Goal: Check status: Check status

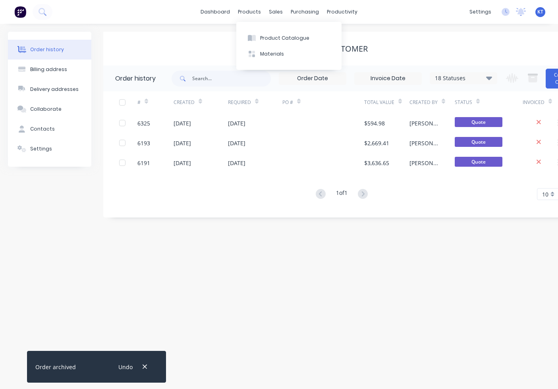
click at [265, 10] on div "sales" at bounding box center [276, 12] width 22 height 12
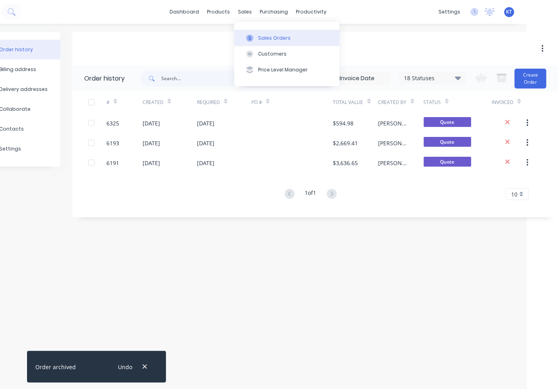
click at [273, 38] on div "Sales Orders" at bounding box center [274, 38] width 33 height 7
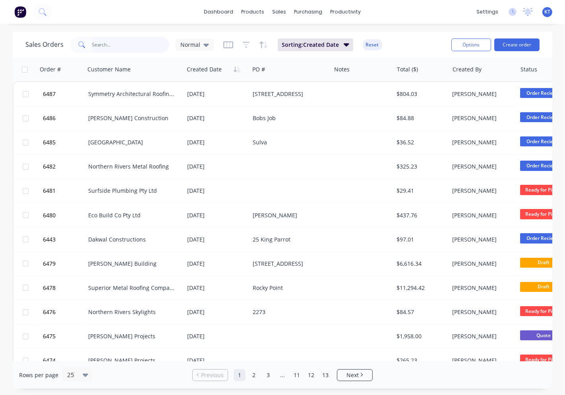
click at [121, 44] on input "text" at bounding box center [130, 45] width 77 height 16
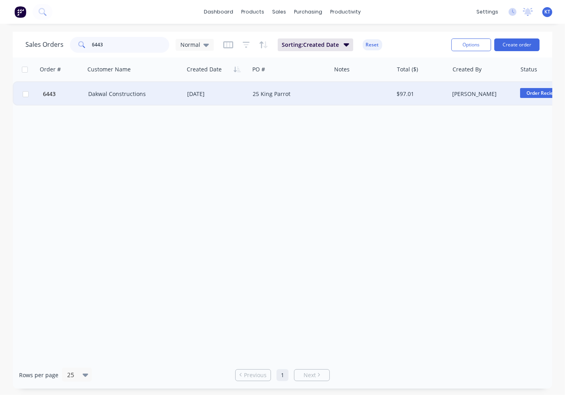
type input "6443"
click at [192, 94] on div "[DATE]" at bounding box center [216, 94] width 59 height 8
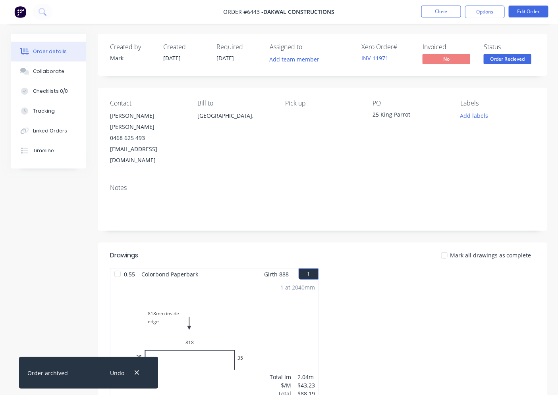
click at [447, 248] on div at bounding box center [444, 256] width 16 height 16
click at [514, 56] on span "Order Recieved" at bounding box center [508, 59] width 48 height 10
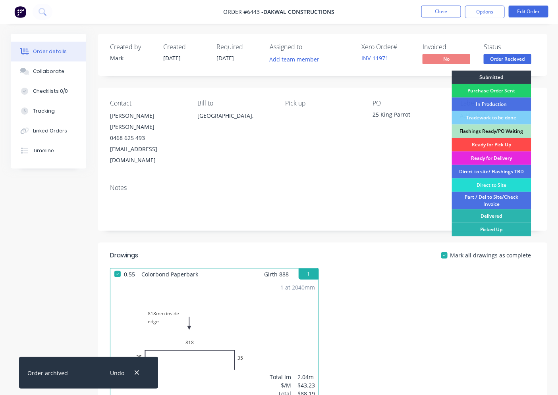
click at [503, 145] on div "Ready for Pick Up" at bounding box center [491, 144] width 79 height 13
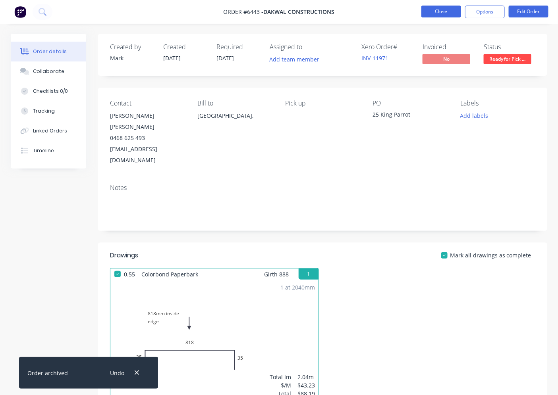
click at [438, 8] on button "Close" at bounding box center [441, 12] width 40 height 12
